Goal: Find specific page/section: Find specific page/section

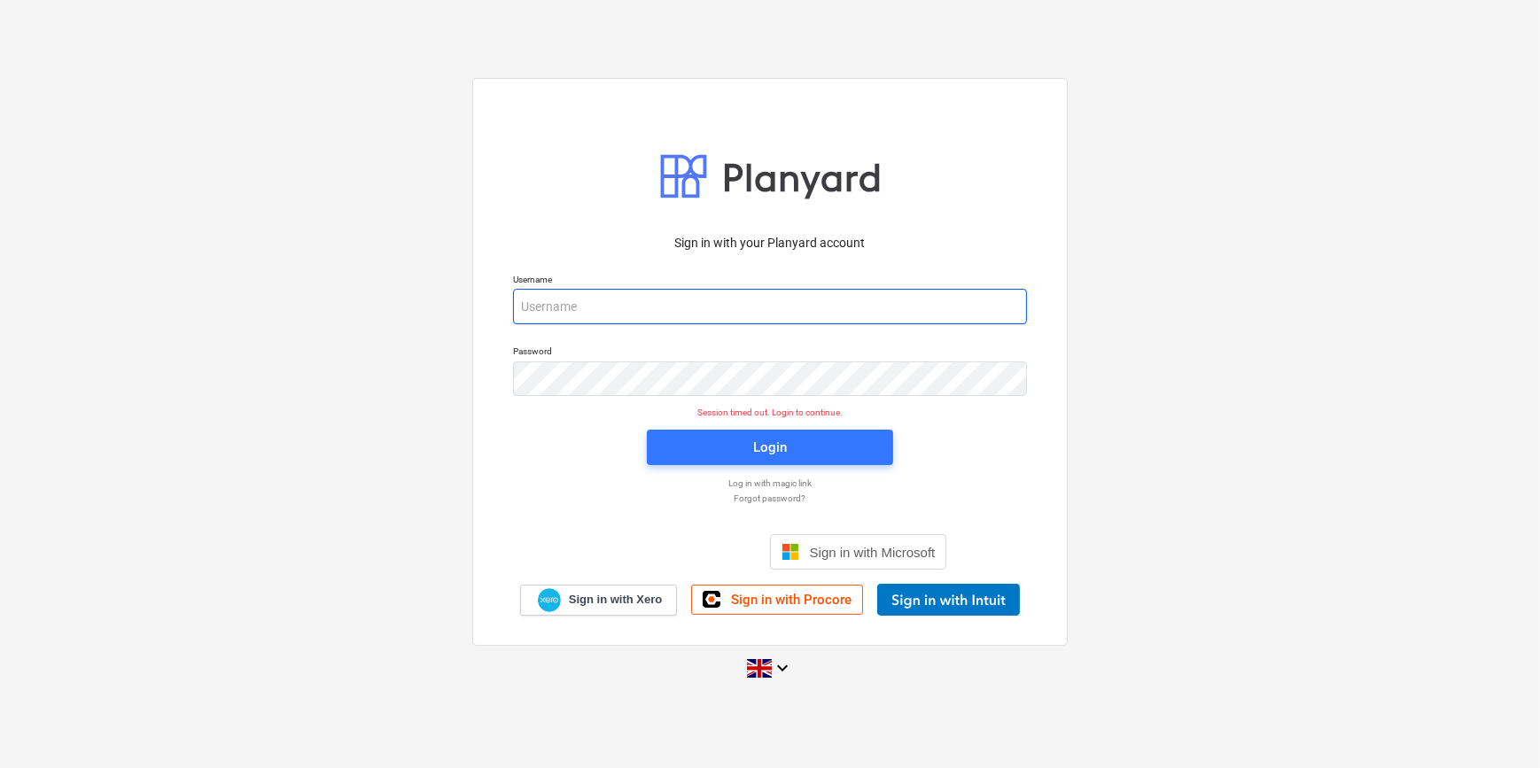
drag, startPoint x: 571, startPoint y: 306, endPoint x: 572, endPoint y: 317, distance: 11.6
click at [571, 306] on input "email" at bounding box center [770, 306] width 514 height 35
type input "[PERSON_NAME][EMAIL_ADDRESS][PERSON_NAME][DOMAIN_NAME]"
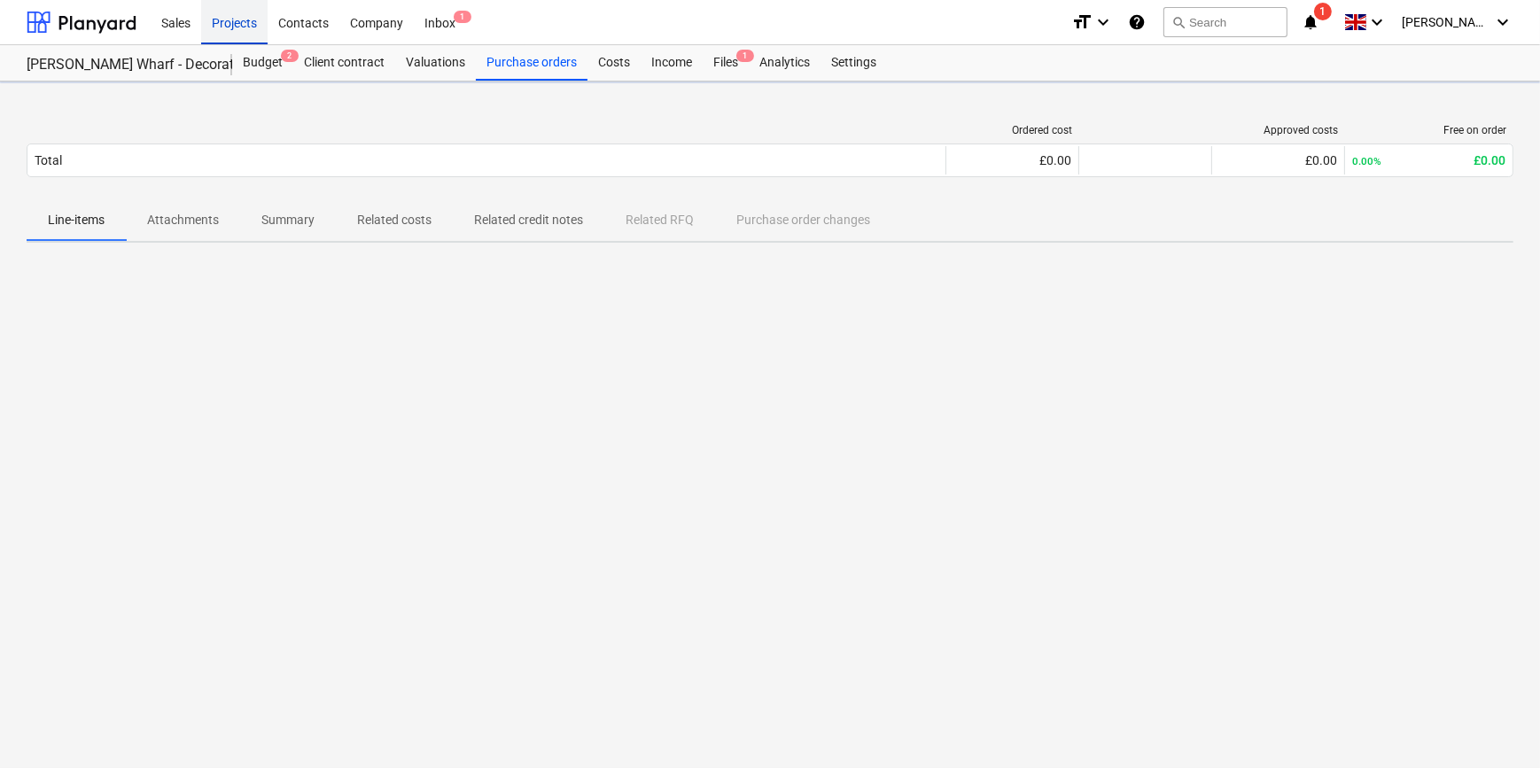
click at [236, 19] on div "Projects" at bounding box center [234, 21] width 66 height 45
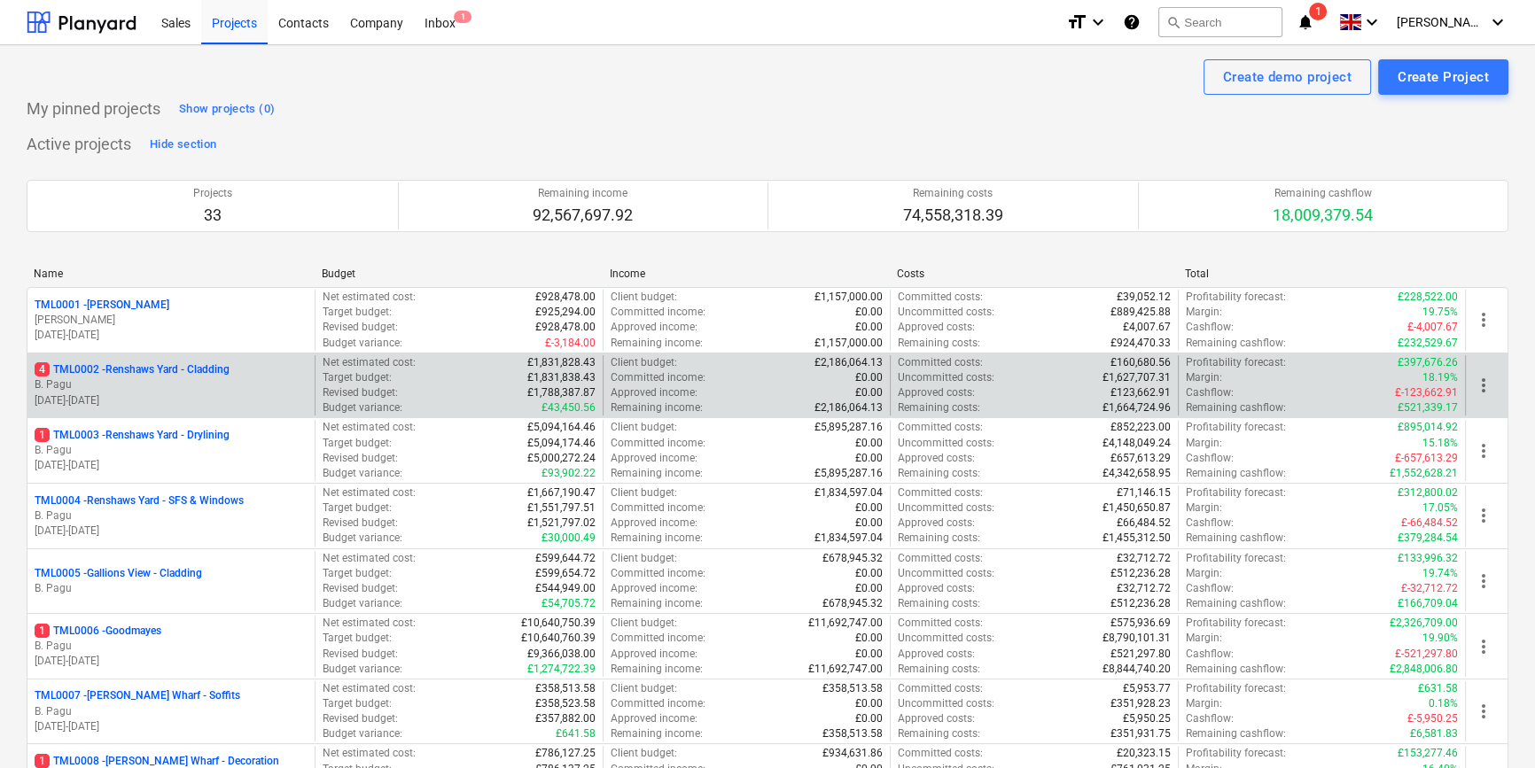
click at [203, 393] on p "[DATE] - [DATE]" at bounding box center [171, 400] width 273 height 15
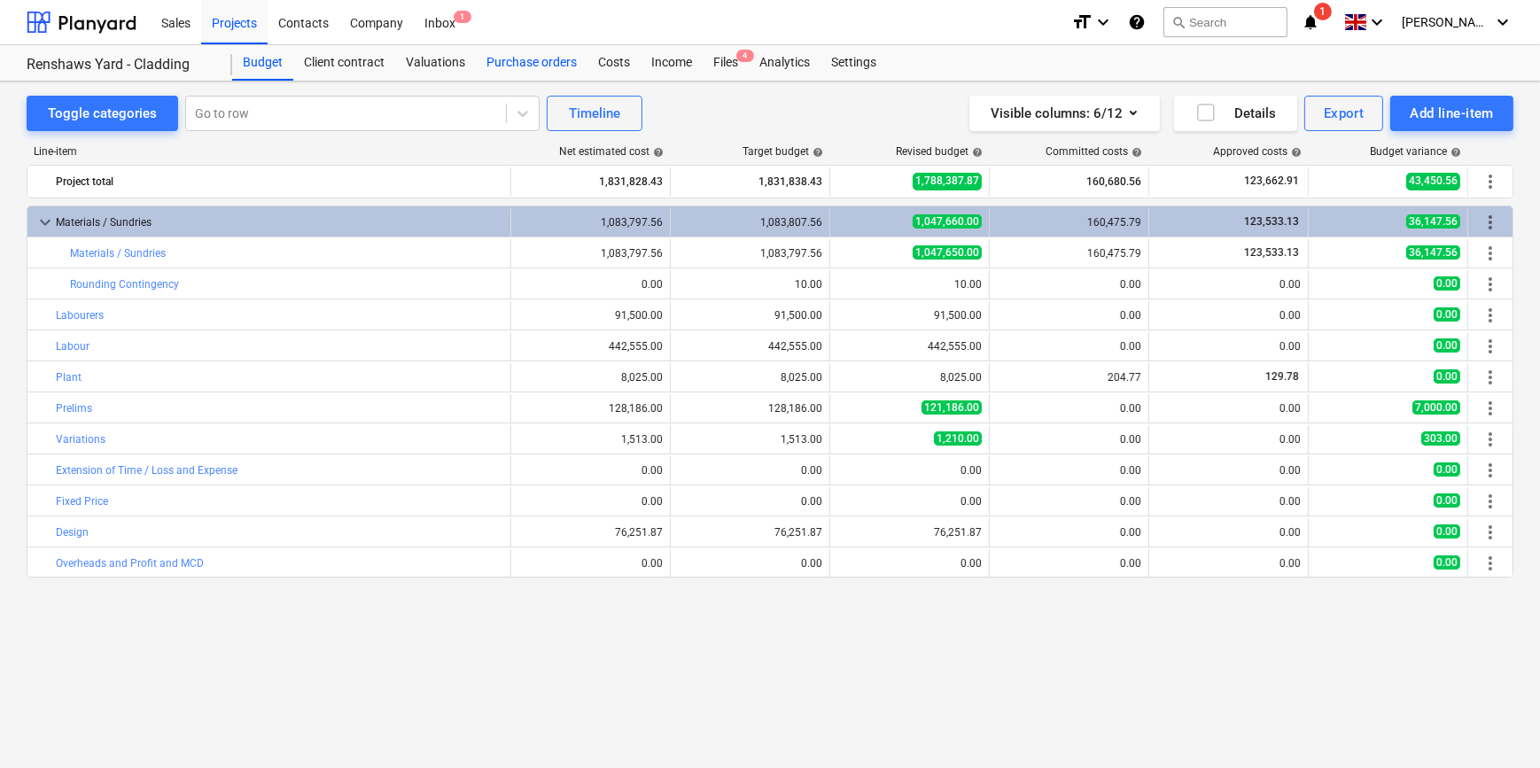
click at [533, 61] on div "Purchase orders" at bounding box center [532, 62] width 112 height 35
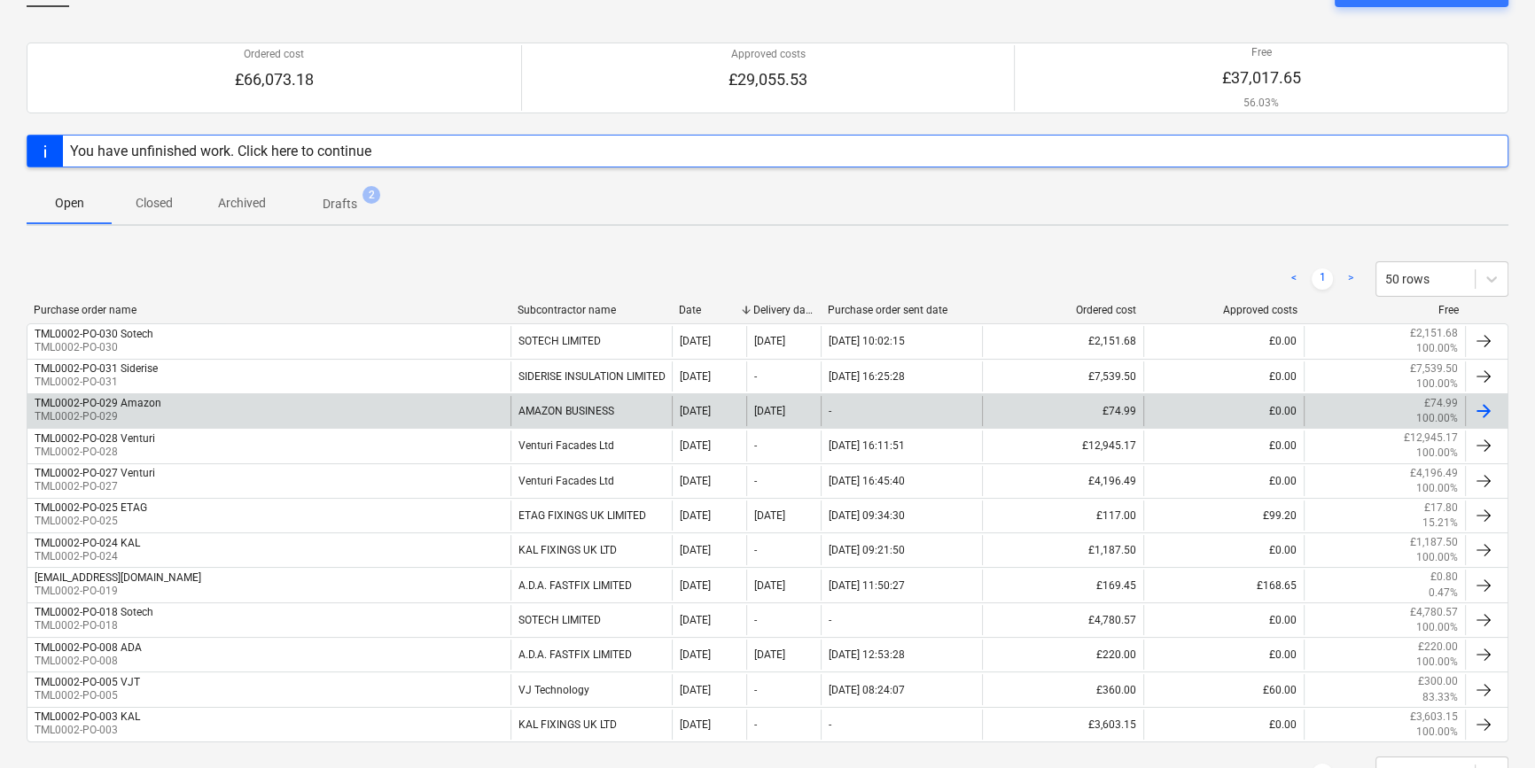
scroll to position [160, 0]
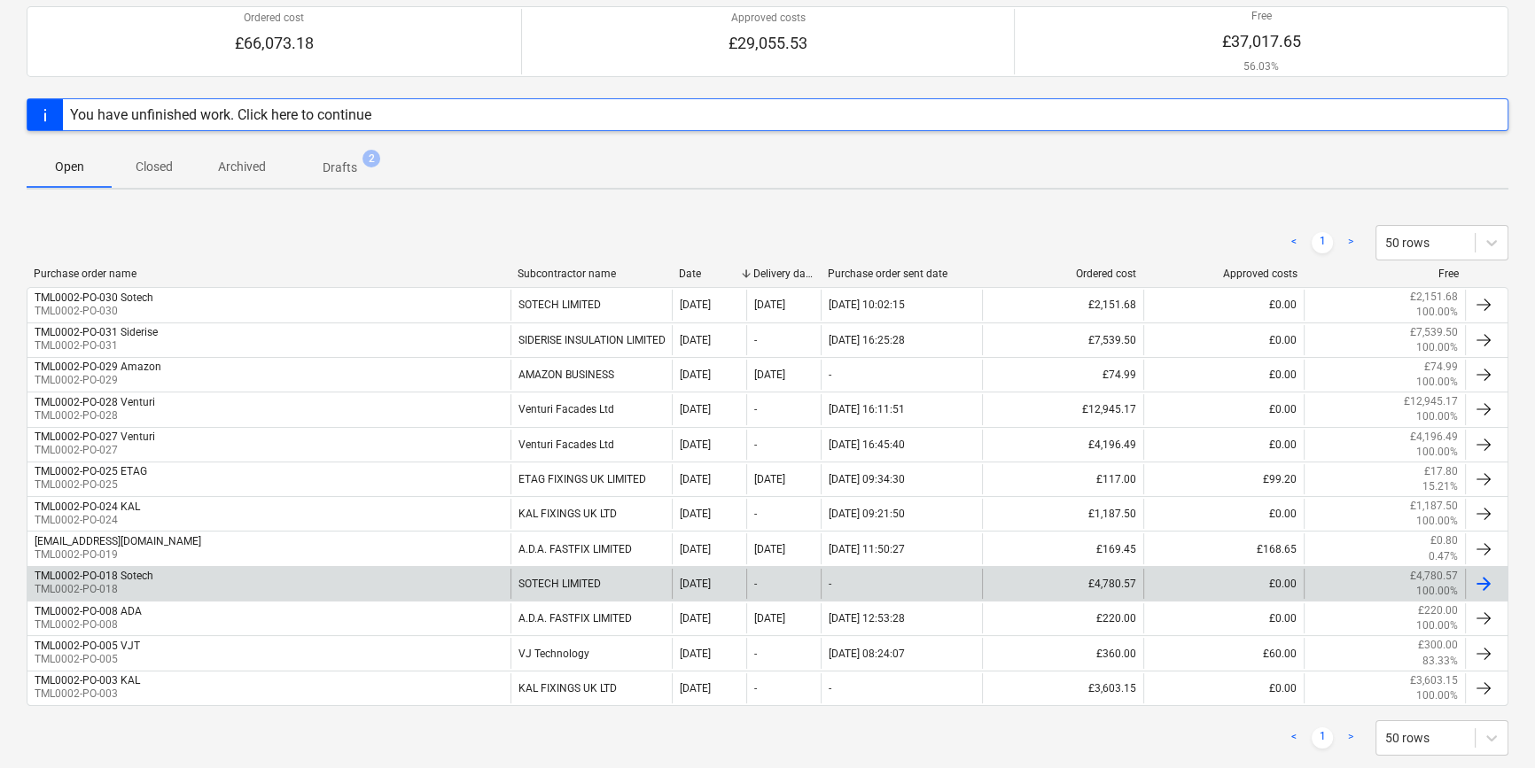
click at [340, 572] on div "TML0002-PO-018 Sotech TML0002-PO-018" at bounding box center [268, 584] width 483 height 30
